Goal: Task Accomplishment & Management: Manage account settings

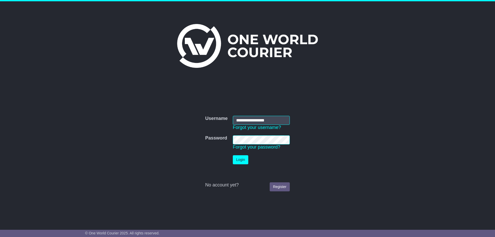
click at [243, 161] on button "Login" at bounding box center [240, 159] width 15 height 9
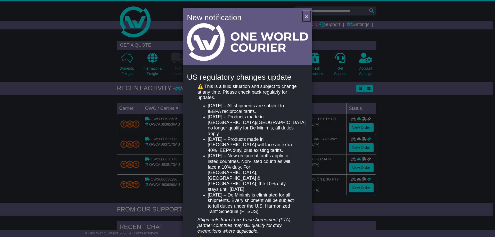
click at [306, 17] on span "×" at bounding box center [306, 16] width 3 height 6
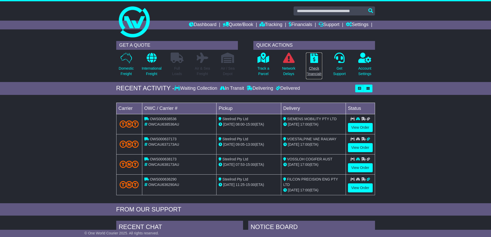
click at [316, 66] on p "Check Financials" at bounding box center [314, 71] width 16 height 11
